Goal: Transaction & Acquisition: Purchase product/service

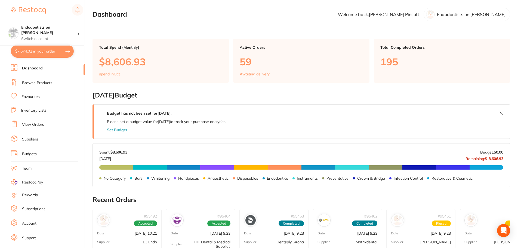
click at [31, 52] on button "$7,674.02 in your order" at bounding box center [42, 51] width 63 height 13
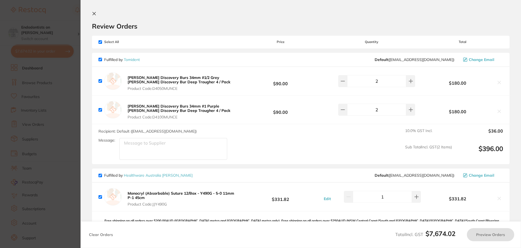
checkbox input "true"
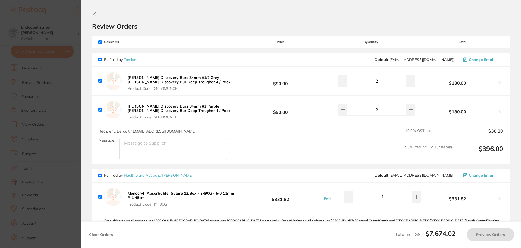
checkbox input "true"
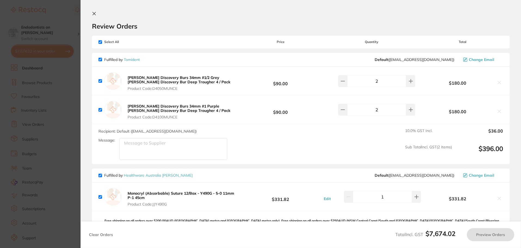
checkbox input "true"
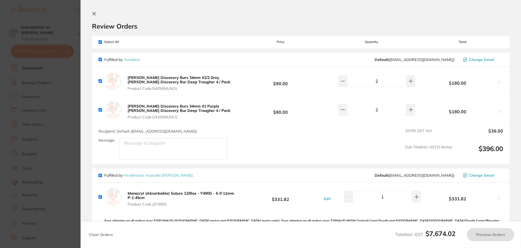
checkbox input "true"
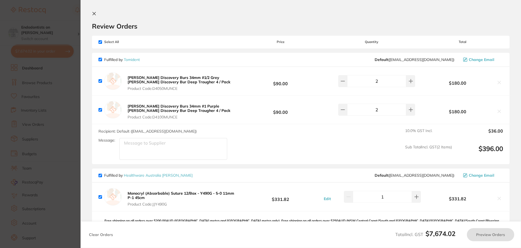
checkbox input "true"
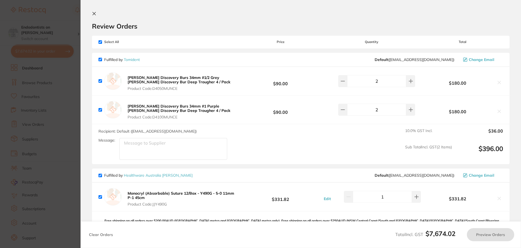
checkbox input "true"
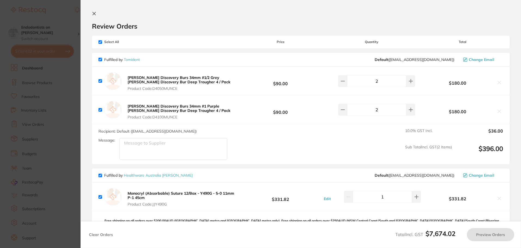
checkbox input "true"
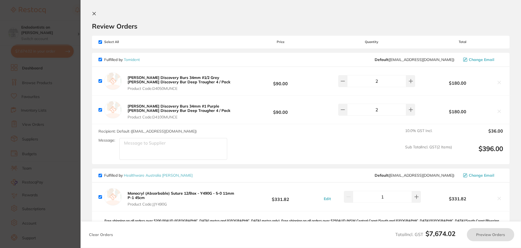
checkbox input "true"
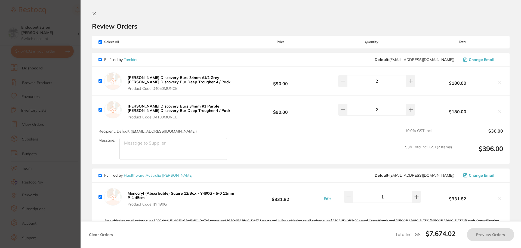
checkbox input "true"
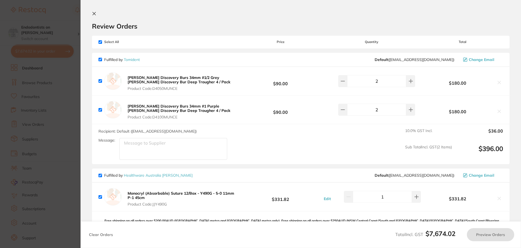
checkbox input "true"
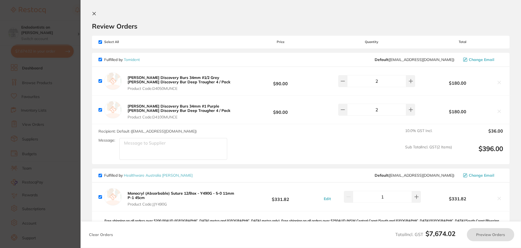
checkbox input "true"
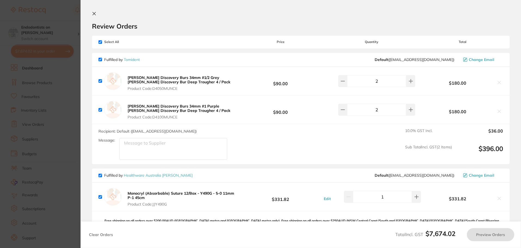
checkbox input "true"
click at [61, 107] on section "Update RRP Set your pre negotiated price for this item. Item Agreed RRP (excl. …" at bounding box center [261, 124] width 522 height 248
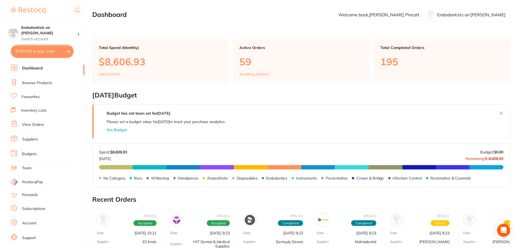
scroll to position [54, 0]
